Goal: Check status: Check status

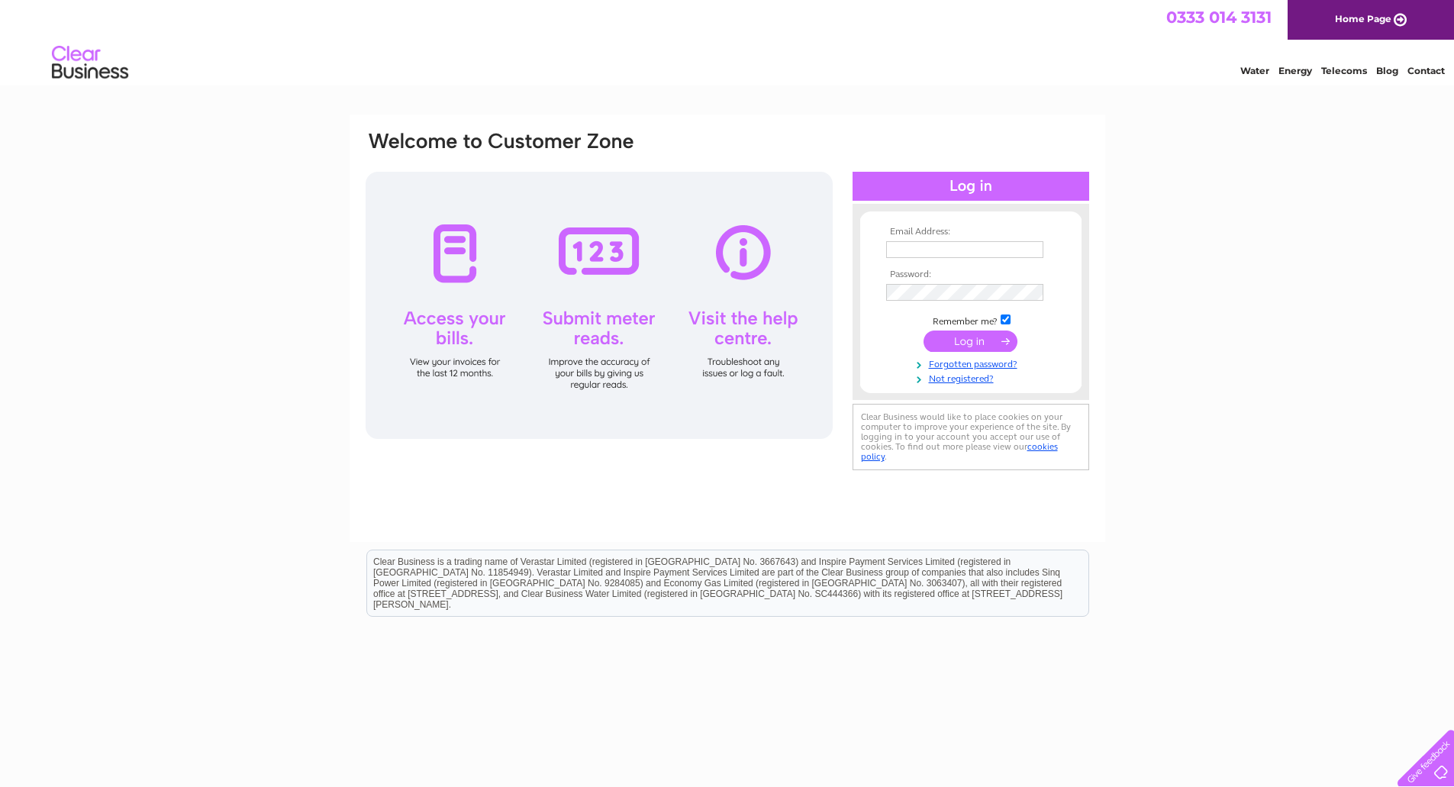
click at [1068, 42] on div "Water Energy Telecoms Blog Contact" at bounding box center [727, 65] width 1454 height 50
type input "[EMAIL_ADDRESS][DOMAIN_NAME]"
click at [981, 334] on input "submit" at bounding box center [970, 340] width 94 height 21
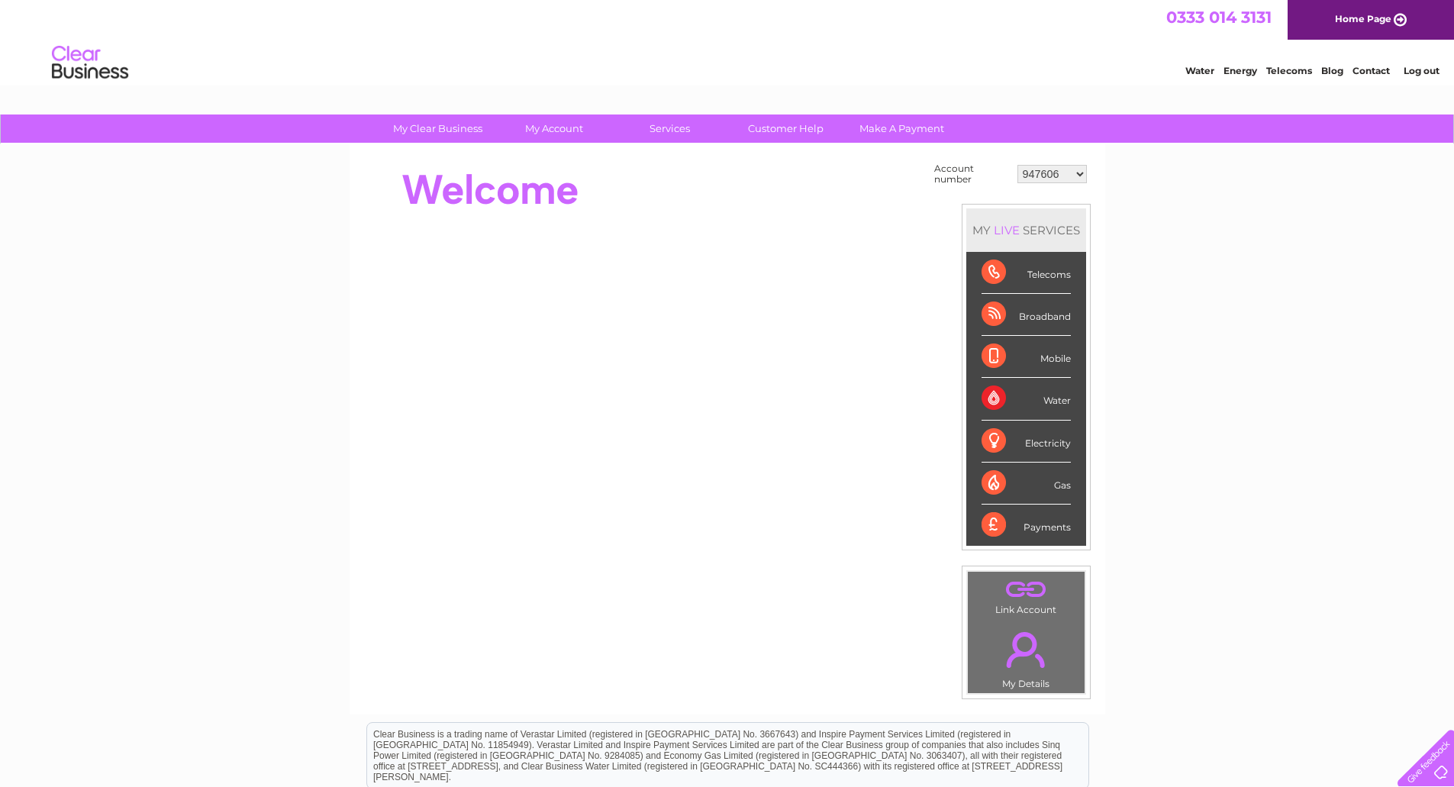
click at [1068, 169] on select "947606 995957 998503 998504 1090020 1090024 30300504" at bounding box center [1051, 174] width 69 height 18
select select "995957"
click at [1017, 165] on select "947606 995957 998503 998504 1090020 1090024 30300504" at bounding box center [1051, 174] width 69 height 18
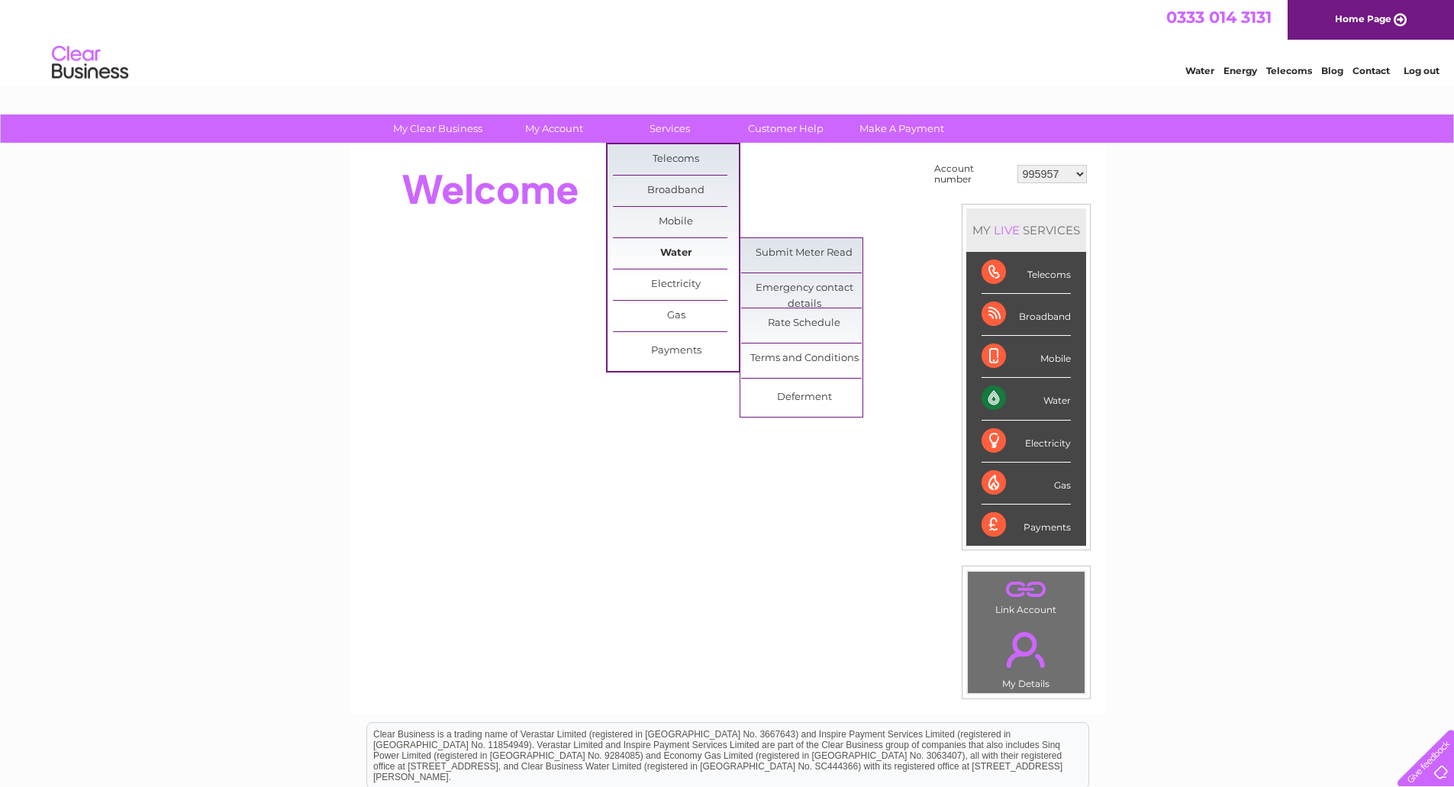
click at [668, 242] on link "Water" at bounding box center [676, 253] width 126 height 31
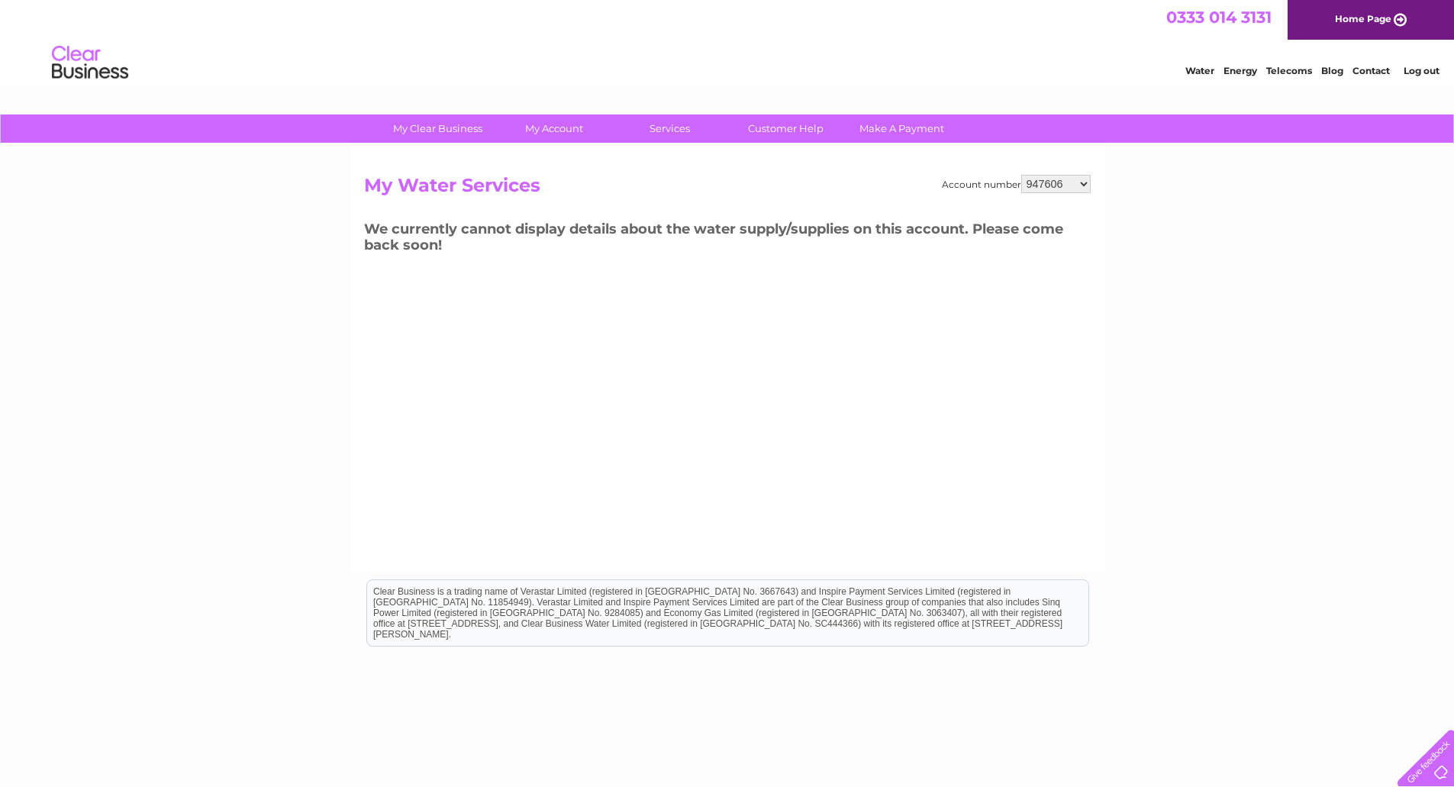
click at [1079, 184] on select "947606 995957 998503 998504 1090020 1090024 30300504" at bounding box center [1055, 184] width 69 height 18
select select "995957"
click at [1021, 175] on select "947606 995957 998503 998504 1090020 1090024 30300504" at bounding box center [1055, 184] width 69 height 18
